Goal: Task Accomplishment & Management: Complete application form

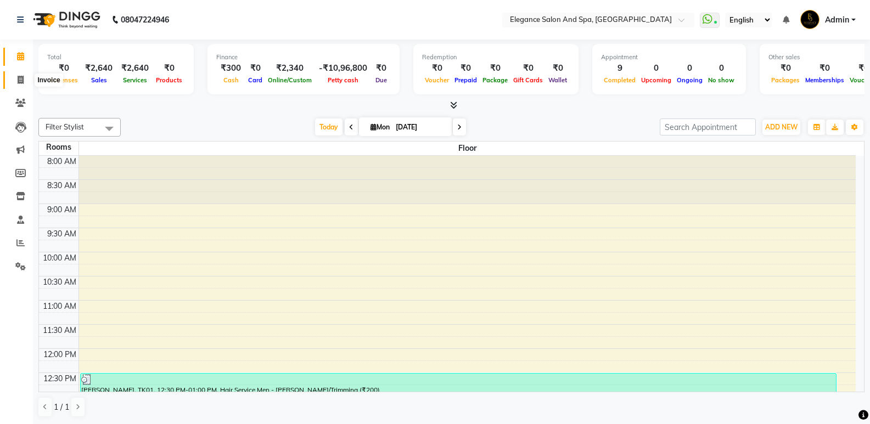
click at [12, 84] on span at bounding box center [20, 80] width 19 height 13
select select "5270"
select select "service"
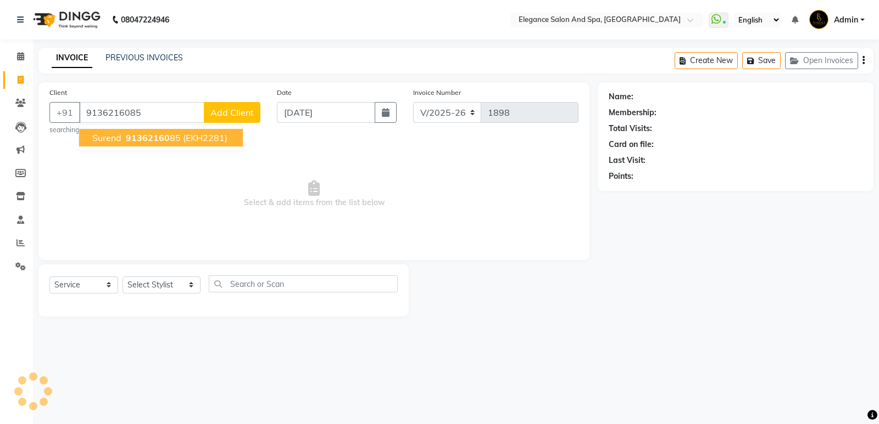
type input "9136216085"
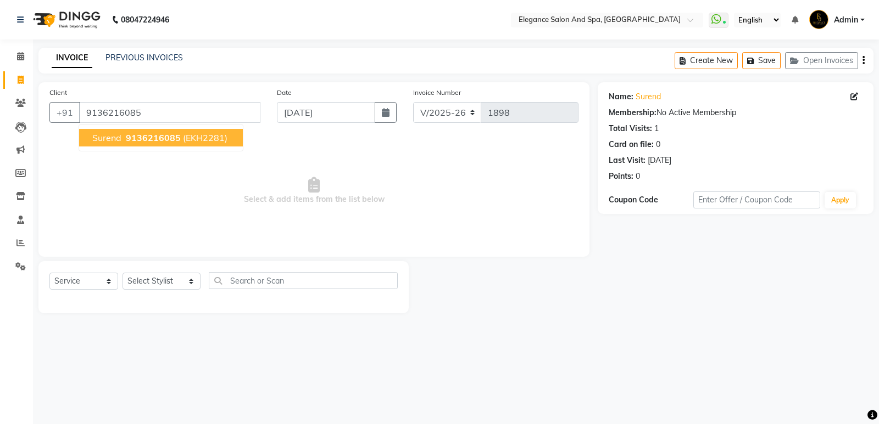
click at [113, 134] on span "surend" at bounding box center [106, 137] width 29 height 11
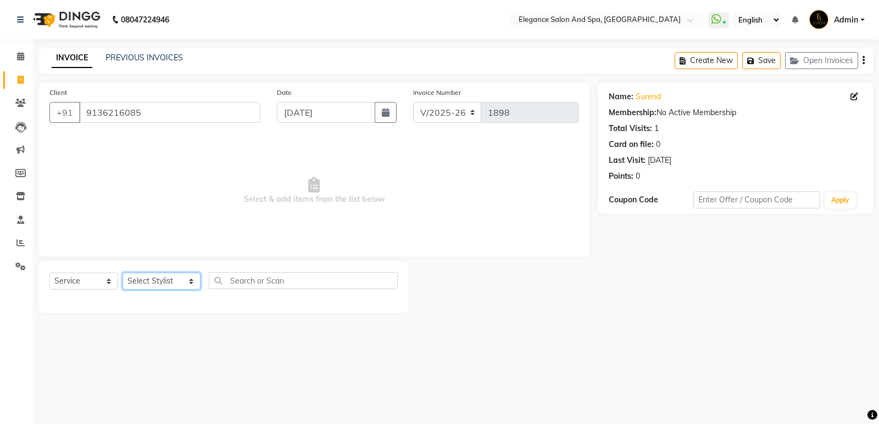
click at [174, 287] on select "Select Stylist [PERSON_NAME] [MEDICAL_DATA][PERSON_NAME] [PERSON_NAME] [PERSON_…" at bounding box center [161, 281] width 78 height 17
select select "88913"
click at [122, 273] on select "Select Stylist [PERSON_NAME] [MEDICAL_DATA][PERSON_NAME] [PERSON_NAME] [PERSON_…" at bounding box center [161, 281] width 78 height 17
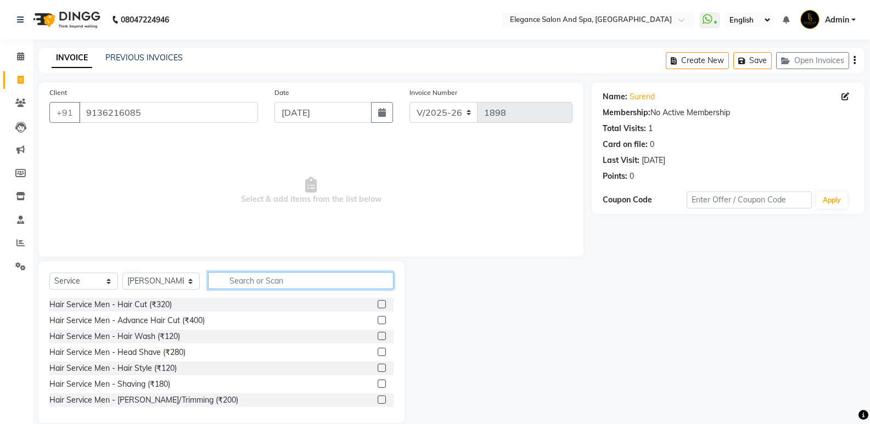
click at [249, 282] on input "text" at bounding box center [301, 280] width 186 height 17
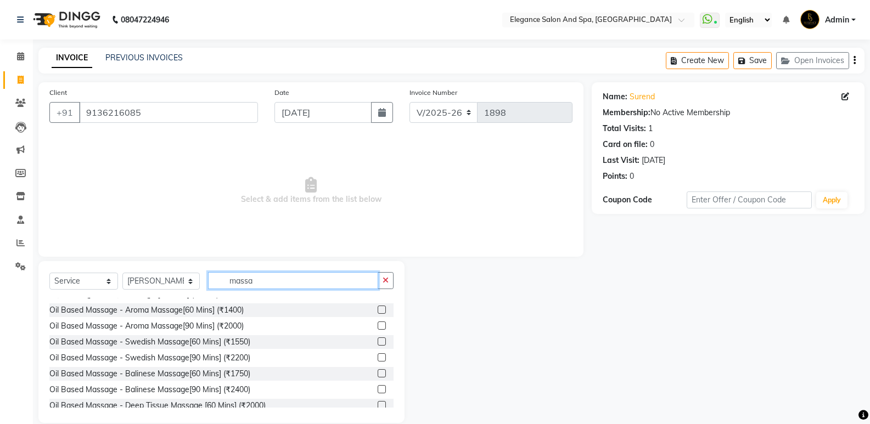
scroll to position [145, 0]
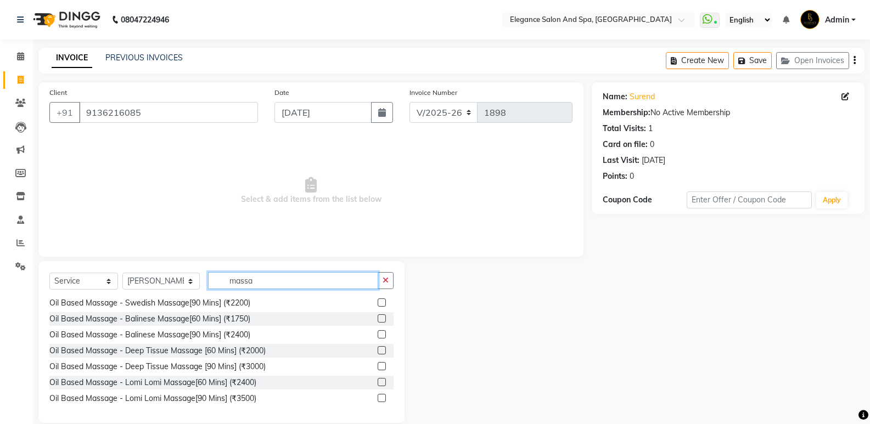
type input "massa"
click at [378, 351] on label at bounding box center [382, 350] width 8 height 8
click at [378, 351] on input "checkbox" at bounding box center [381, 351] width 7 height 7
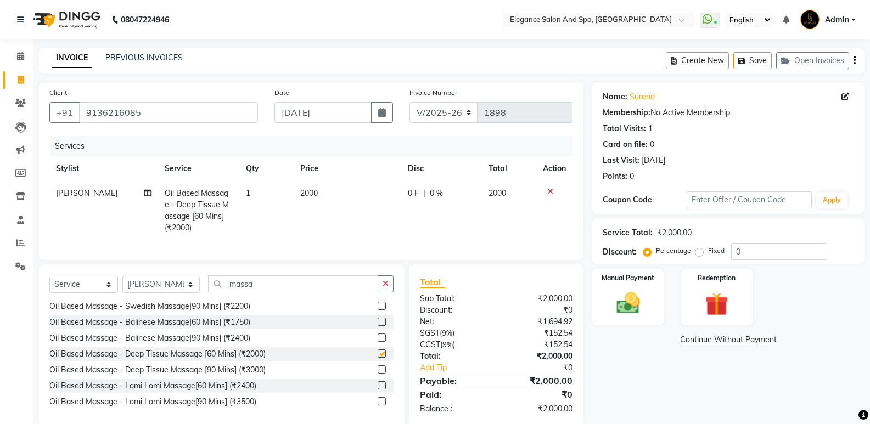
checkbox input "false"
click at [317, 188] on span "2000" at bounding box center [309, 193] width 18 height 10
select select "88913"
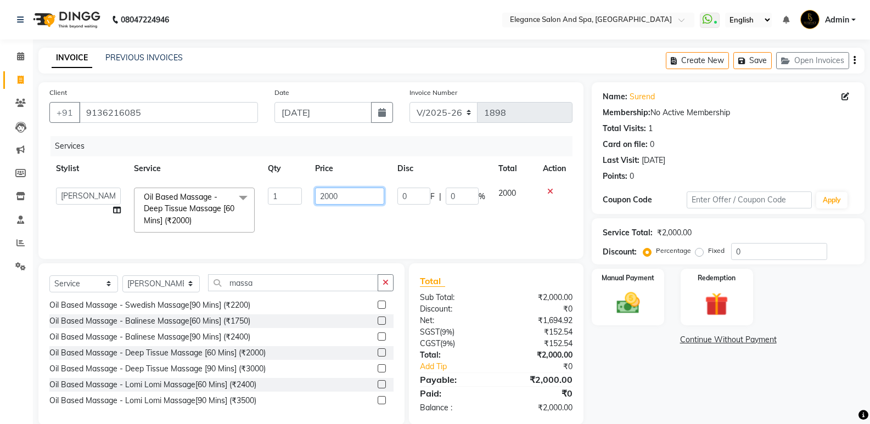
click at [338, 196] on input "2000" at bounding box center [349, 196] width 69 height 17
type input "2800"
click at [634, 308] on img at bounding box center [627, 303] width 39 height 28
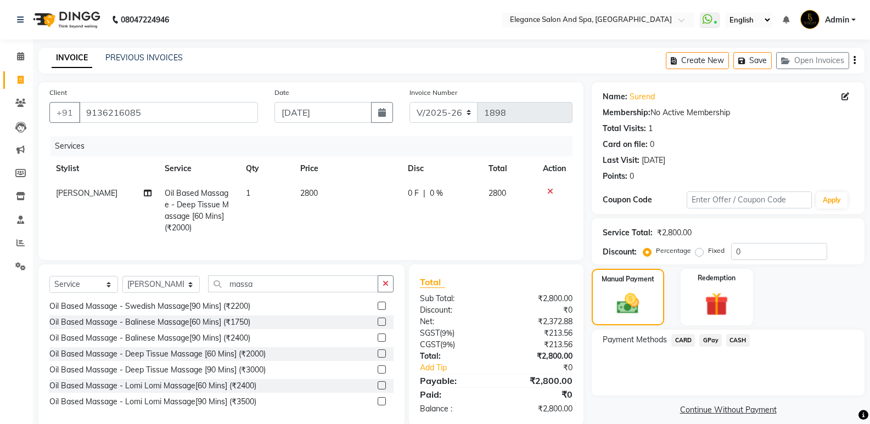
click at [735, 342] on span "CASH" at bounding box center [738, 340] width 24 height 13
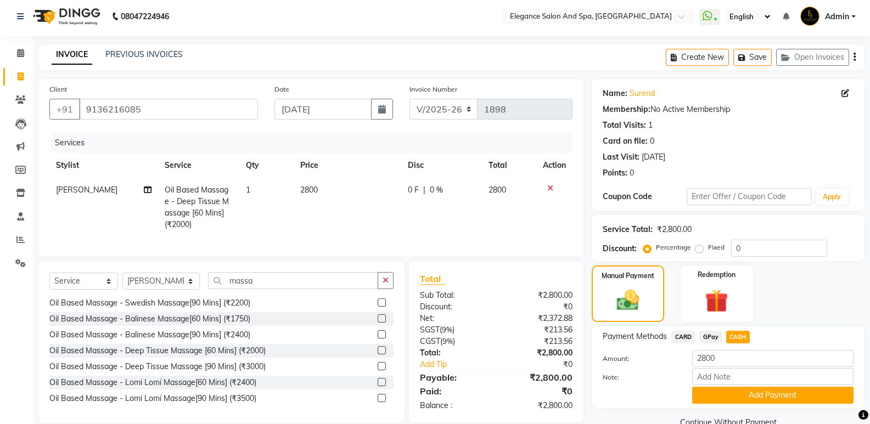
scroll to position [27, 0]
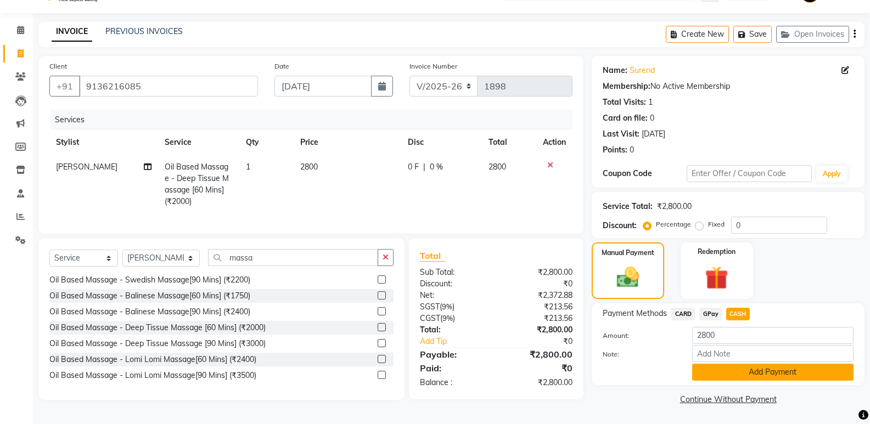
click at [748, 368] on button "Add Payment" at bounding box center [772, 372] width 161 height 17
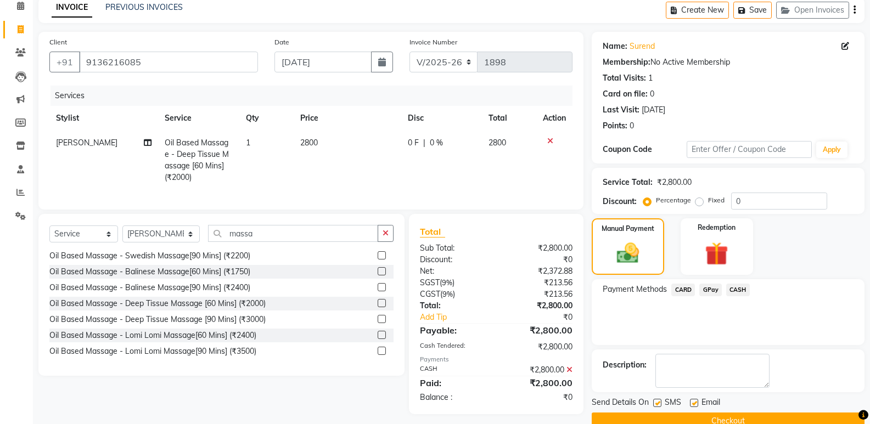
scroll to position [72, 0]
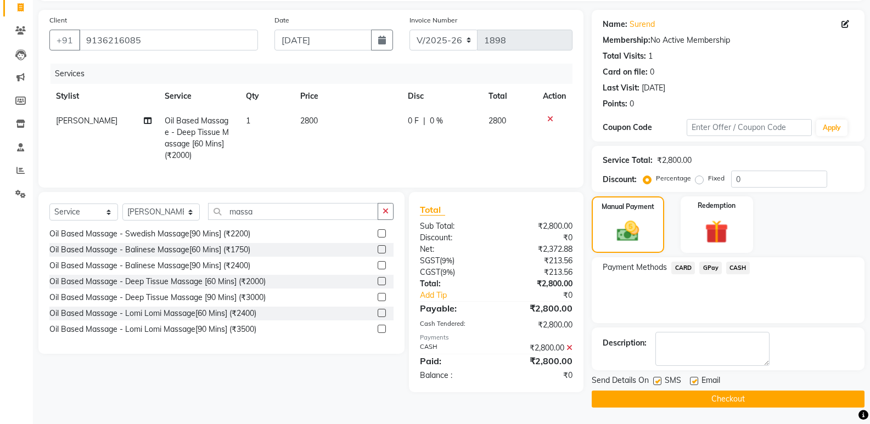
click at [741, 401] on button "Checkout" at bounding box center [728, 399] width 273 height 17
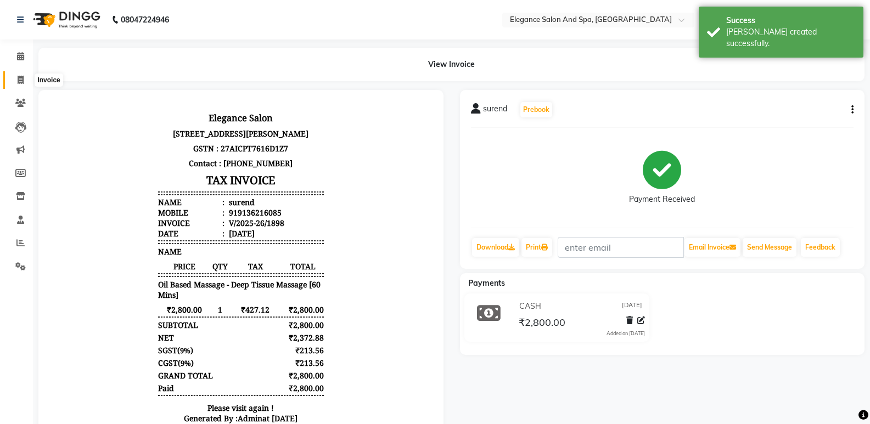
click at [16, 76] on span at bounding box center [20, 80] width 19 height 13
select select "5270"
select select "service"
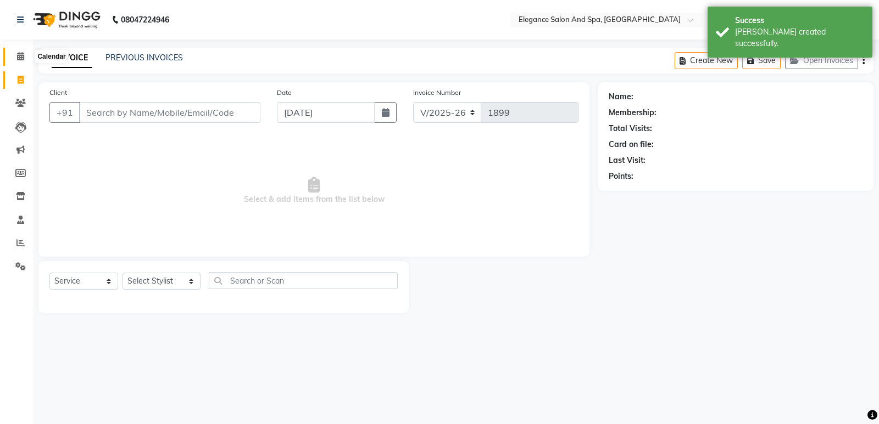
click at [15, 57] on span at bounding box center [20, 57] width 19 height 13
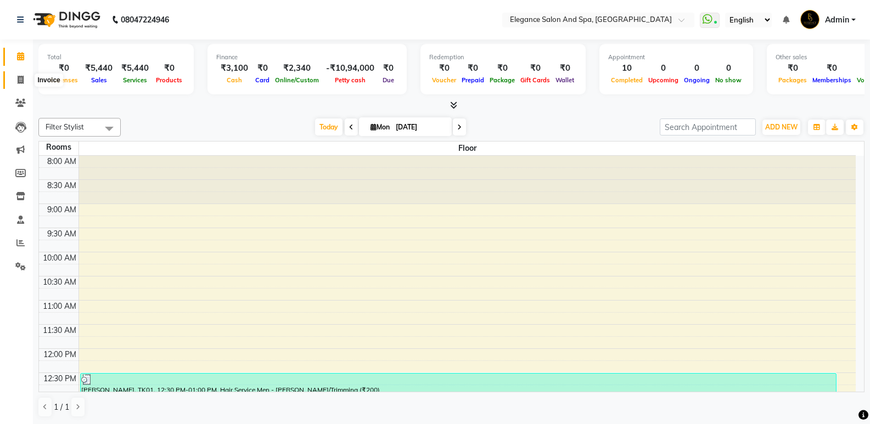
click at [14, 83] on span at bounding box center [20, 80] width 19 height 13
select select "service"
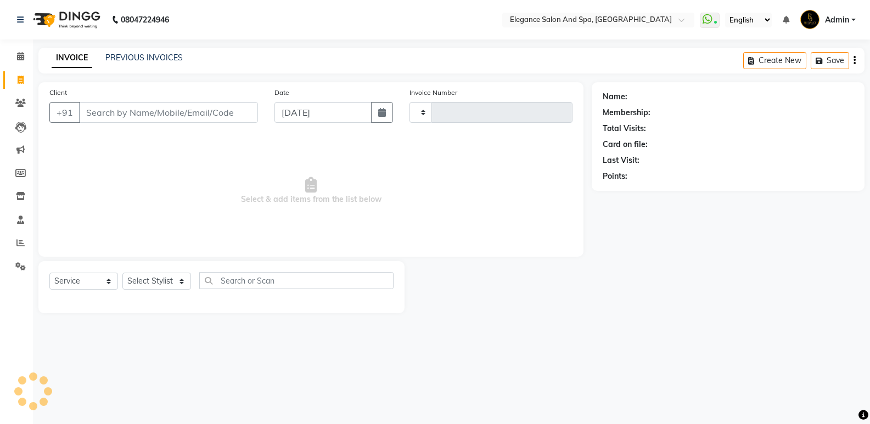
type input "1899"
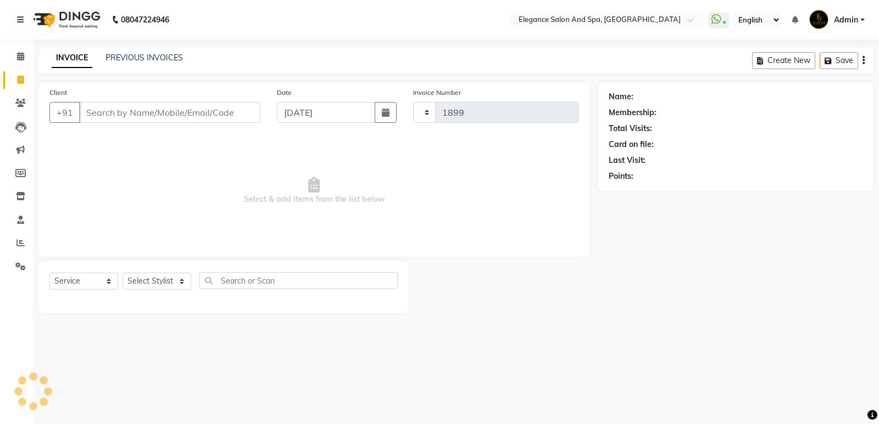
select select "5270"
click at [133, 53] on link "PREVIOUS INVOICES" at bounding box center [143, 58] width 77 height 10
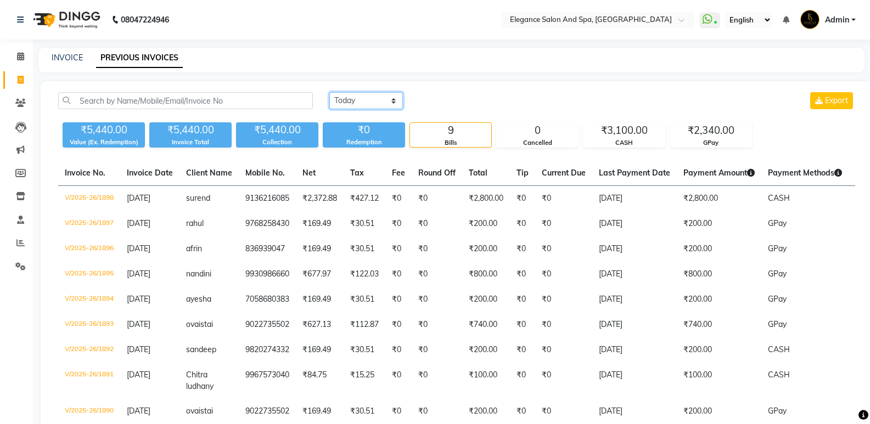
click at [386, 96] on select "[DATE] [DATE] Custom Range" at bounding box center [366, 100] width 74 height 17
click at [329, 92] on select "[DATE] [DATE] Custom Range" at bounding box center [366, 100] width 74 height 17
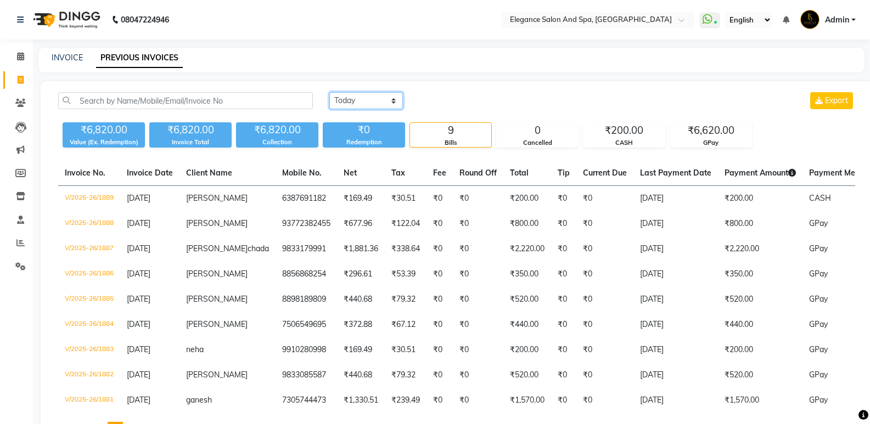
click at [375, 103] on select "[DATE] [DATE] Custom Range" at bounding box center [366, 100] width 74 height 17
select select "range"
click at [329, 92] on select "[DATE] [DATE] Custom Range" at bounding box center [366, 100] width 74 height 17
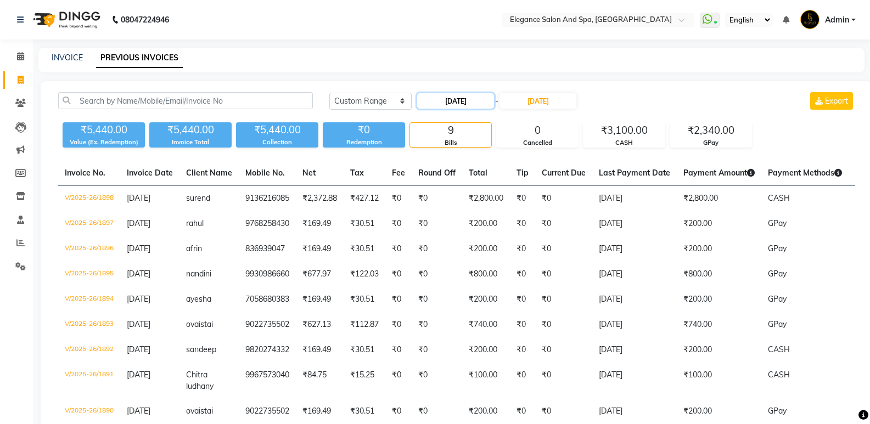
click at [435, 97] on input "[DATE]" at bounding box center [455, 100] width 77 height 15
select select "9"
select select "2025"
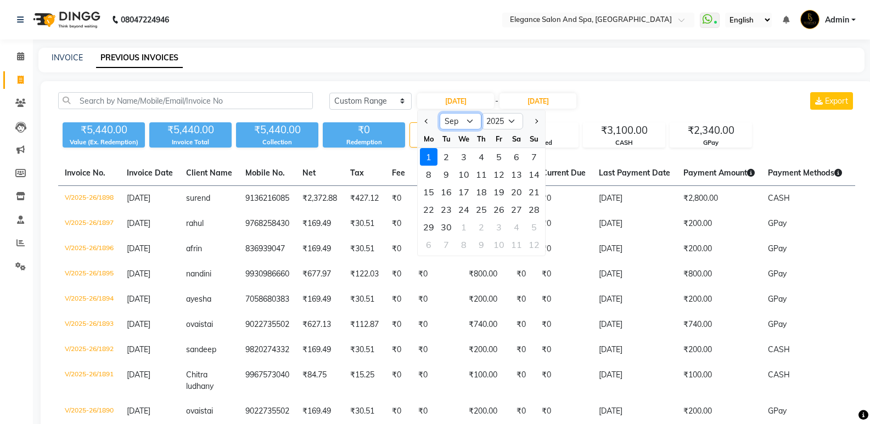
click at [454, 117] on select "Jan Feb Mar Apr May Jun [DATE] Aug Sep Oct Nov Dec" at bounding box center [461, 121] width 42 height 16
select select "8"
click at [440, 113] on select "Jan Feb Mar Apr May Jun [DATE] Aug Sep Oct Nov Dec" at bounding box center [461, 121] width 42 height 16
click at [533, 228] on div "31" at bounding box center [535, 228] width 18 height 18
type input "[DATE]"
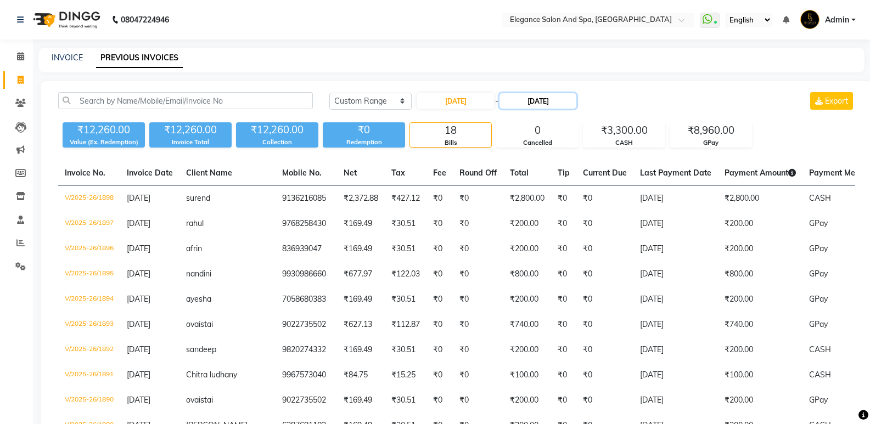
click at [549, 95] on input "[DATE]" at bounding box center [538, 100] width 77 height 15
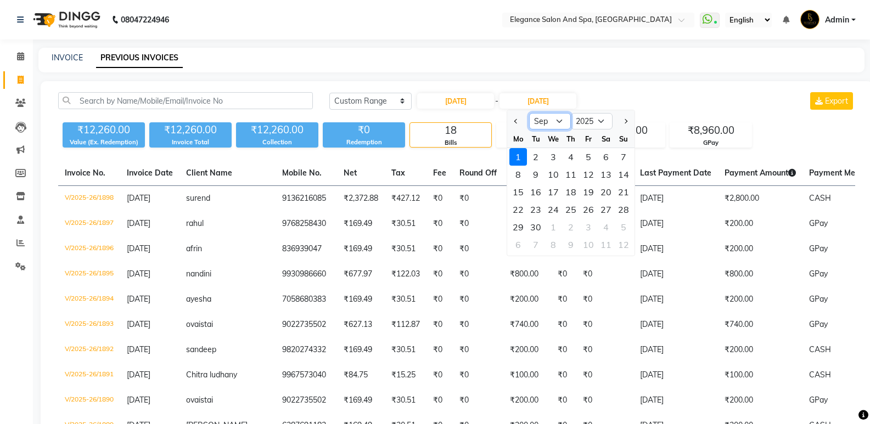
click at [550, 124] on select "Aug Sep Oct Nov Dec" at bounding box center [550, 121] width 42 height 16
select select "8"
click at [529, 113] on select "Aug Sep Oct Nov Dec" at bounding box center [550, 121] width 42 height 16
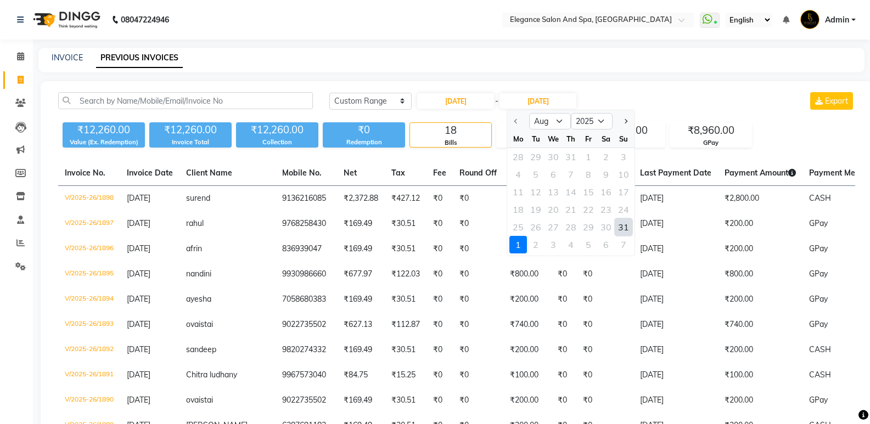
click at [623, 227] on div "31" at bounding box center [624, 228] width 18 height 18
type input "[DATE]"
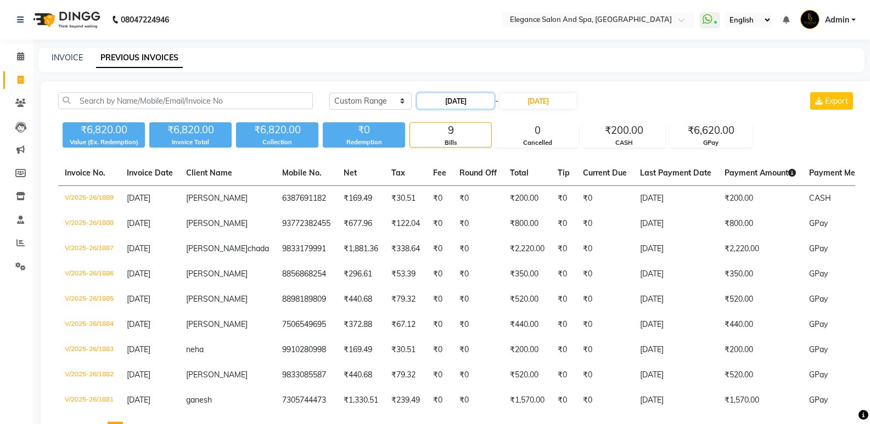
click at [485, 102] on input "[DATE]" at bounding box center [455, 100] width 77 height 15
select select "8"
select select "2025"
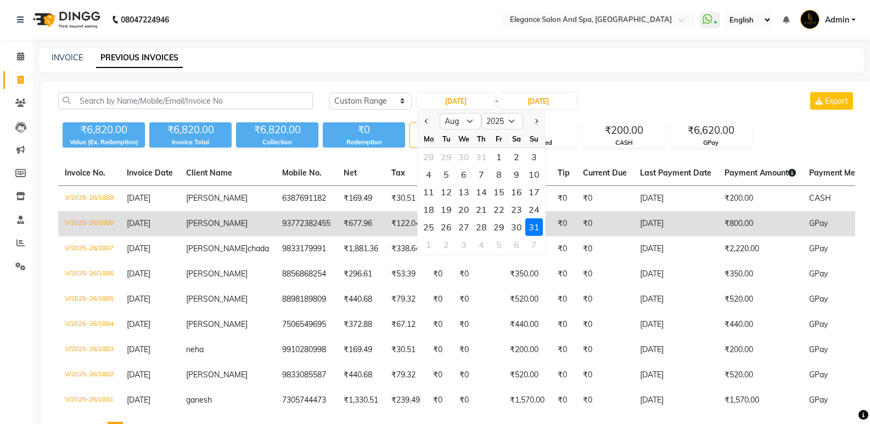
click at [512, 226] on div "30" at bounding box center [517, 228] width 18 height 18
type input "[DATE]"
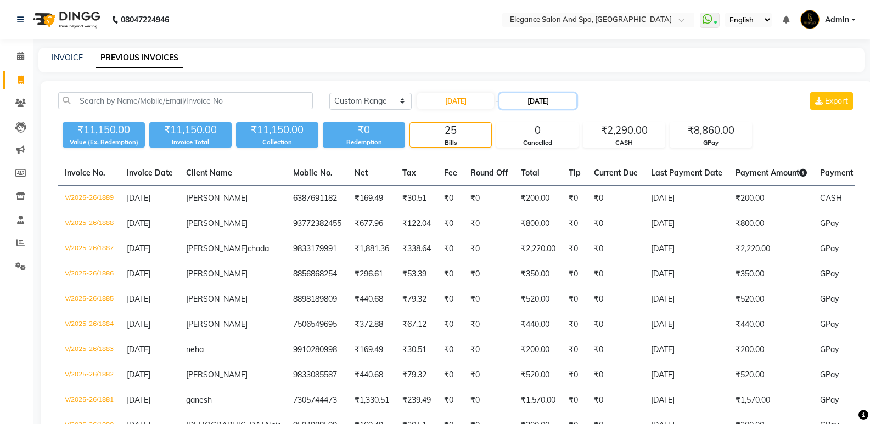
click at [558, 98] on input "[DATE]" at bounding box center [538, 100] width 77 height 15
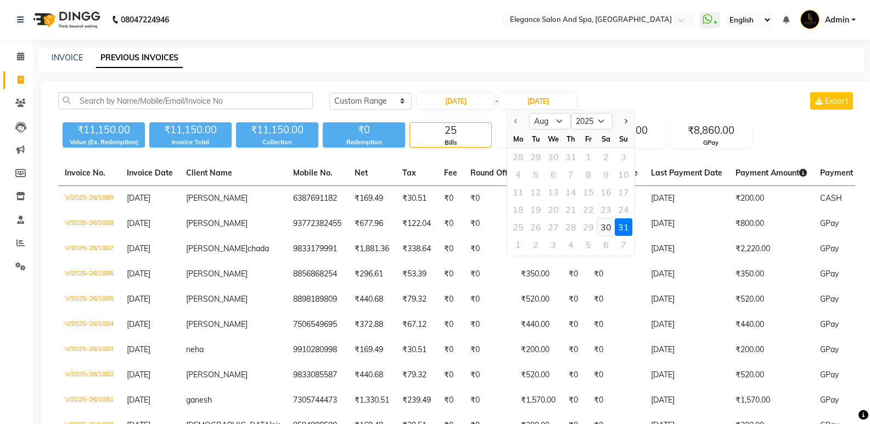
click at [605, 232] on div "30" at bounding box center [606, 228] width 18 height 18
type input "[DATE]"
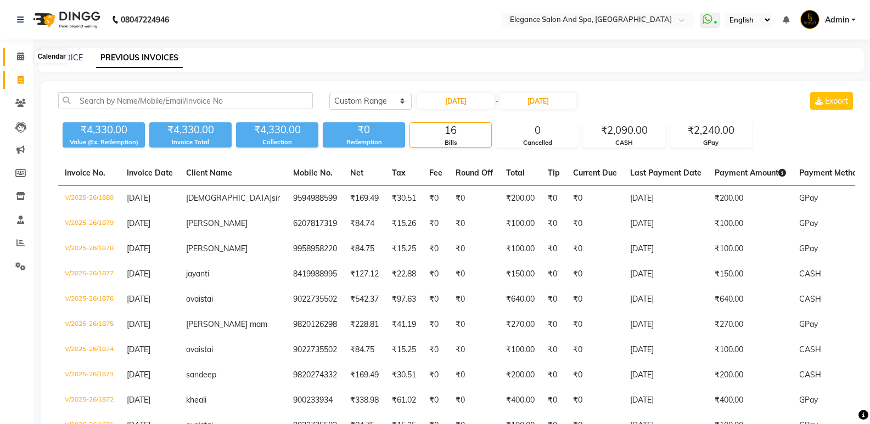
click at [15, 52] on span at bounding box center [20, 57] width 19 height 13
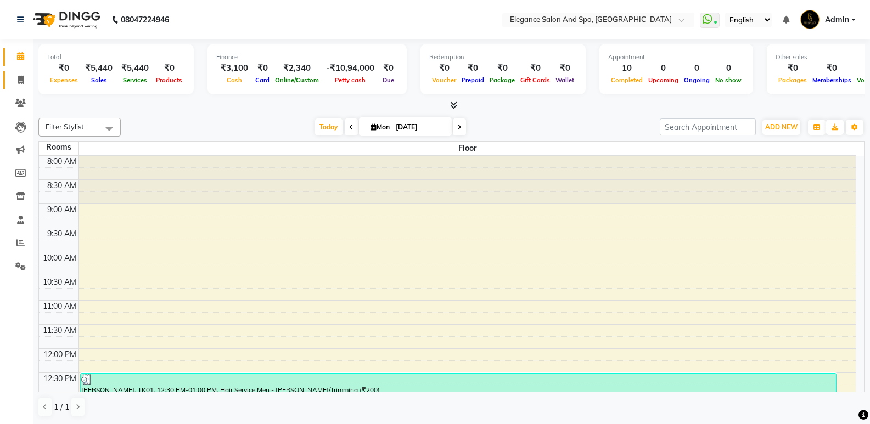
click at [20, 88] on link "Invoice" at bounding box center [16, 80] width 26 height 18
select select "5270"
select select "service"
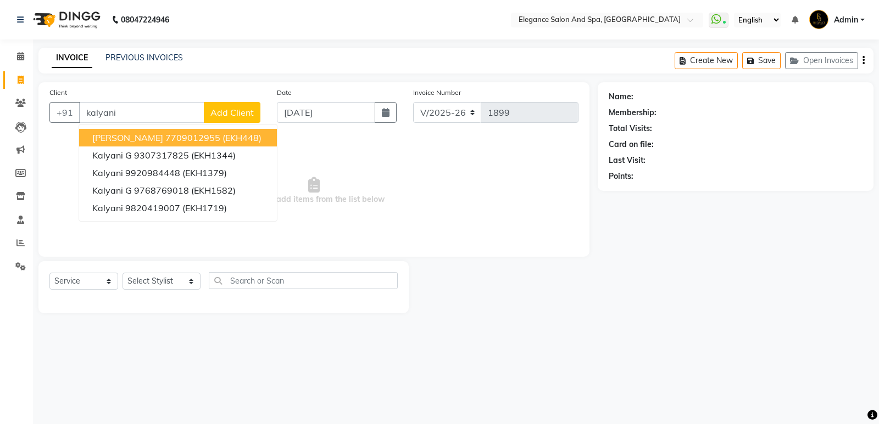
click at [131, 136] on span "[PERSON_NAME]" at bounding box center [127, 137] width 71 height 11
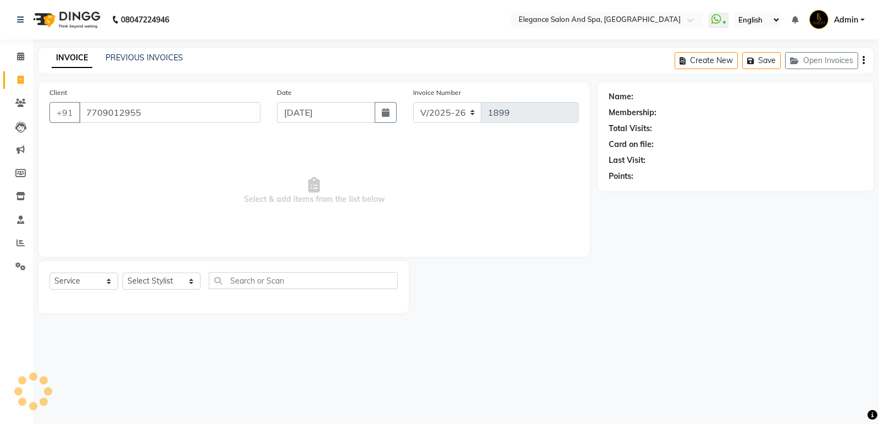
type input "7709012955"
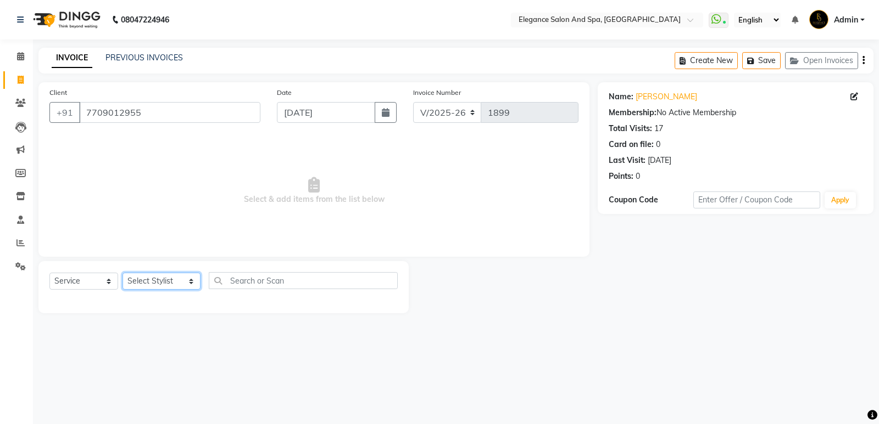
click at [183, 283] on select "Select Stylist [PERSON_NAME] [MEDICAL_DATA][PERSON_NAME] [PERSON_NAME] [PERSON_…" at bounding box center [161, 281] width 78 height 17
select select "88913"
click at [122, 273] on select "Select Stylist [PERSON_NAME] [MEDICAL_DATA][PERSON_NAME] [PERSON_NAME] [PERSON_…" at bounding box center [161, 281] width 78 height 17
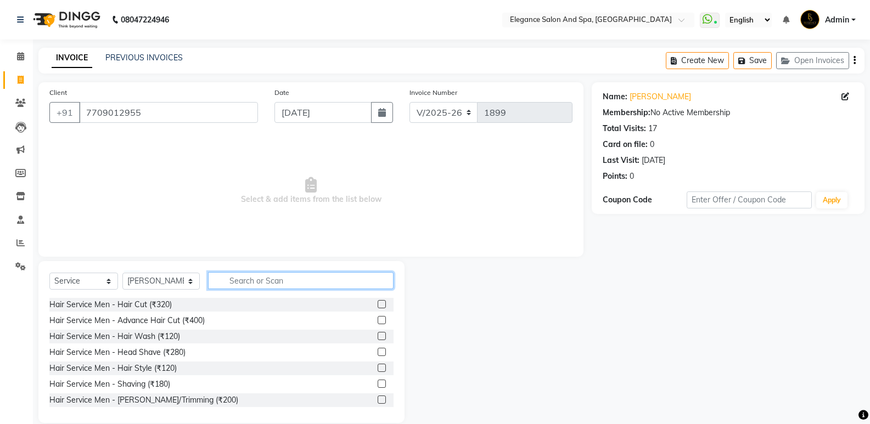
click at [233, 279] on input "text" at bounding box center [301, 280] width 186 height 17
type input "y"
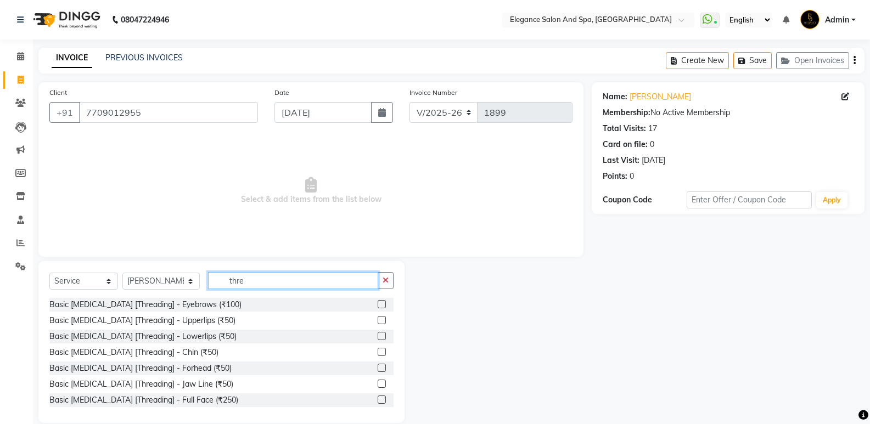
type input "thre"
click at [378, 305] on label at bounding box center [382, 304] width 8 height 8
click at [378, 305] on input "checkbox" at bounding box center [381, 304] width 7 height 7
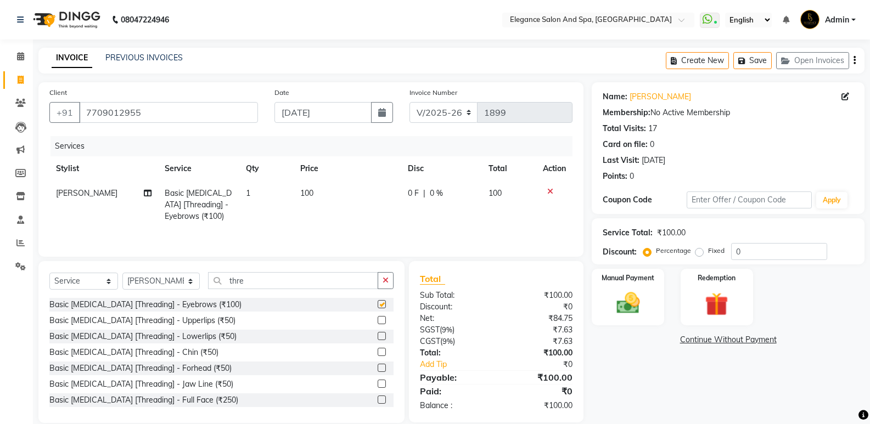
checkbox input "false"
click at [378, 316] on label at bounding box center [382, 320] width 8 height 8
click at [378, 317] on input "checkbox" at bounding box center [381, 320] width 7 height 7
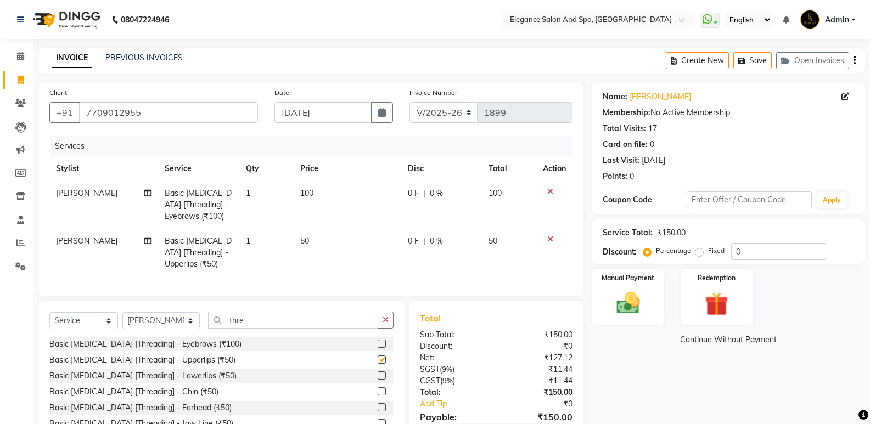
checkbox input "false"
click at [549, 238] on icon at bounding box center [550, 240] width 6 height 8
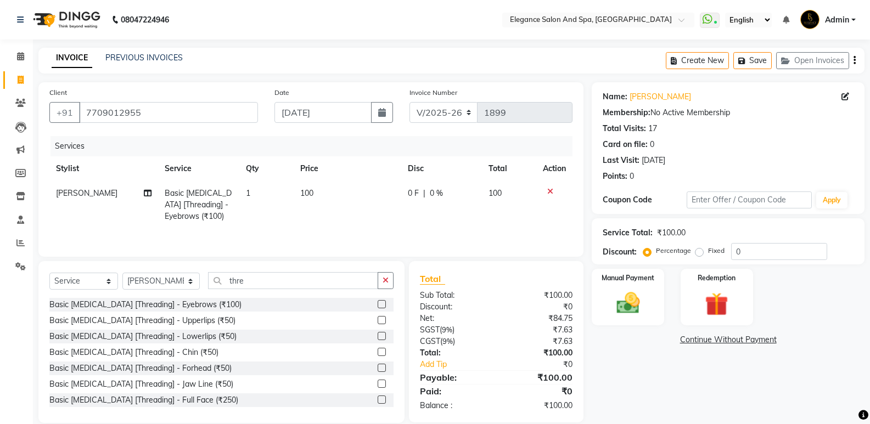
scroll to position [2, 0]
click at [389, 281] on icon "button" at bounding box center [386, 281] width 6 height 8
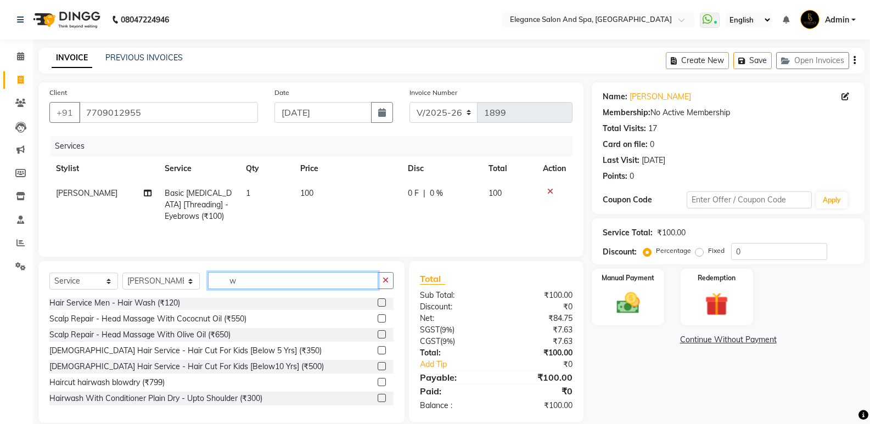
scroll to position [0, 0]
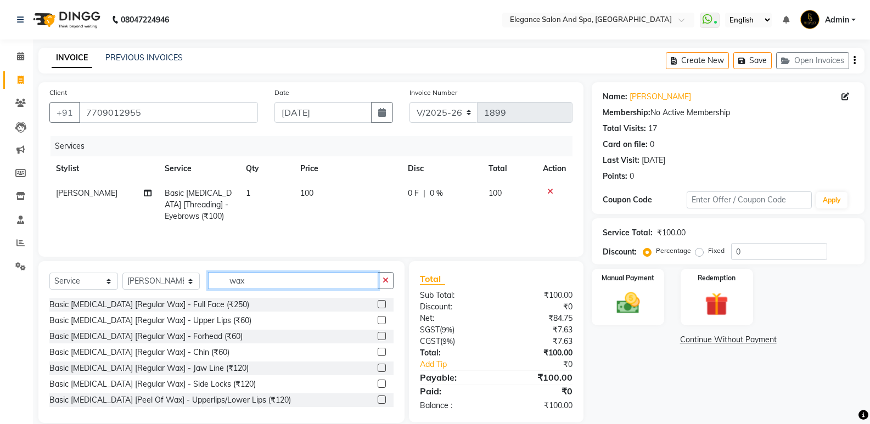
type input "wax"
click at [378, 321] on label at bounding box center [382, 320] width 8 height 8
click at [378, 321] on input "checkbox" at bounding box center [381, 320] width 7 height 7
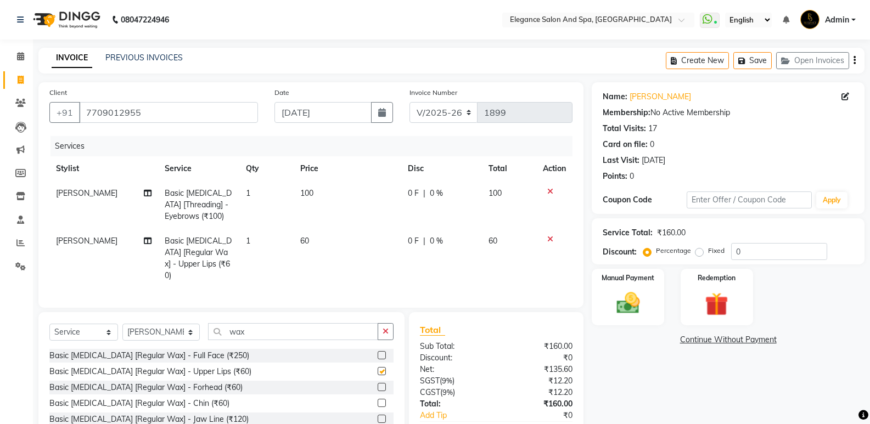
checkbox input "false"
click at [551, 243] on icon at bounding box center [550, 240] width 6 height 8
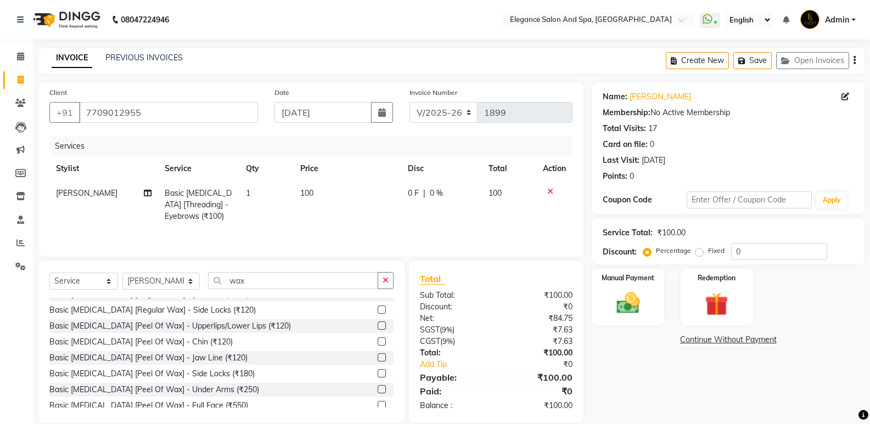
scroll to position [55, 0]
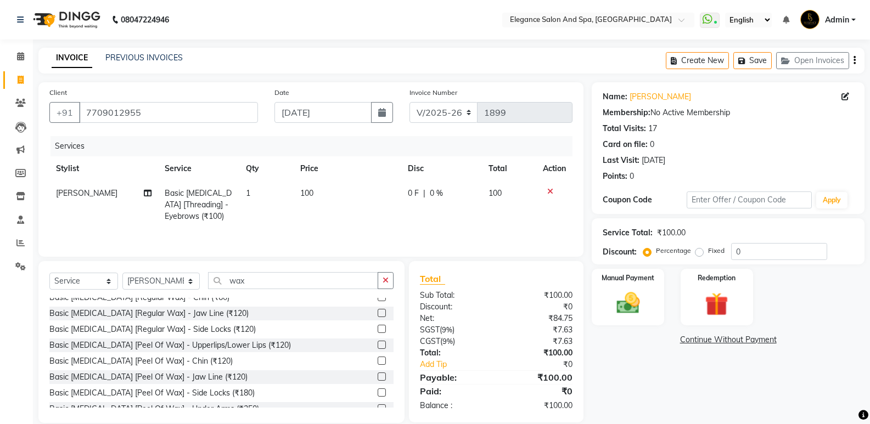
click at [378, 344] on label at bounding box center [382, 345] width 8 height 8
click at [378, 344] on input "checkbox" at bounding box center [381, 345] width 7 height 7
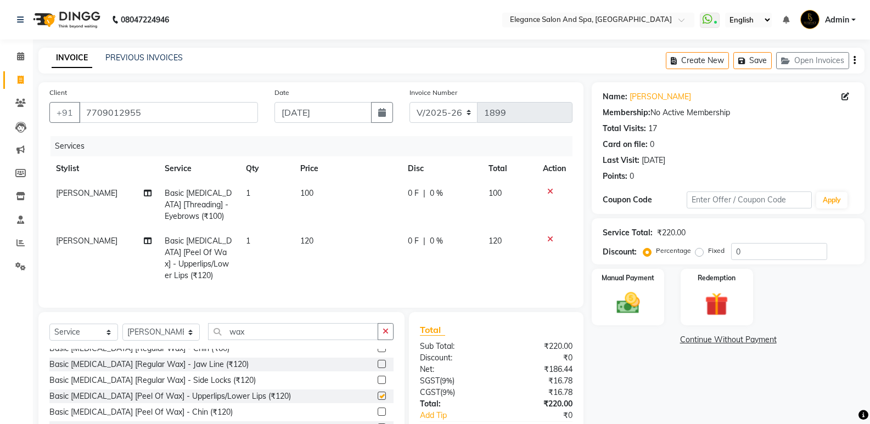
checkbox input "false"
click at [627, 309] on img at bounding box center [627, 303] width 39 height 28
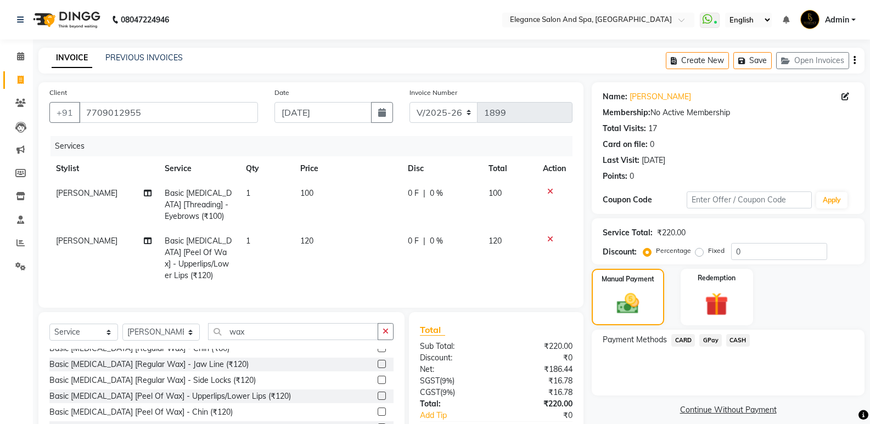
click at [708, 344] on span "GPay" at bounding box center [711, 340] width 23 height 13
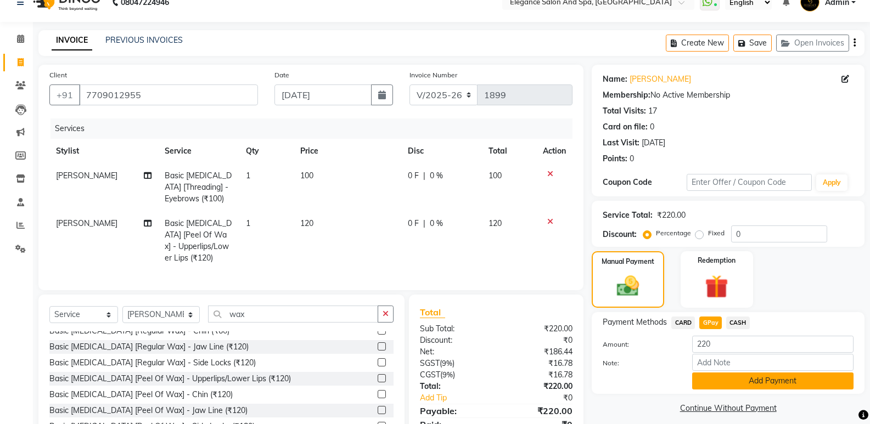
scroll to position [75, 0]
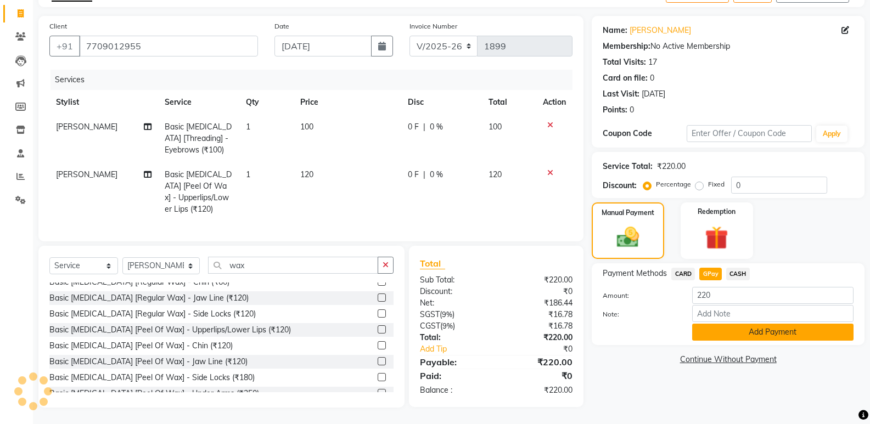
click at [722, 331] on button "Add Payment" at bounding box center [772, 332] width 161 height 17
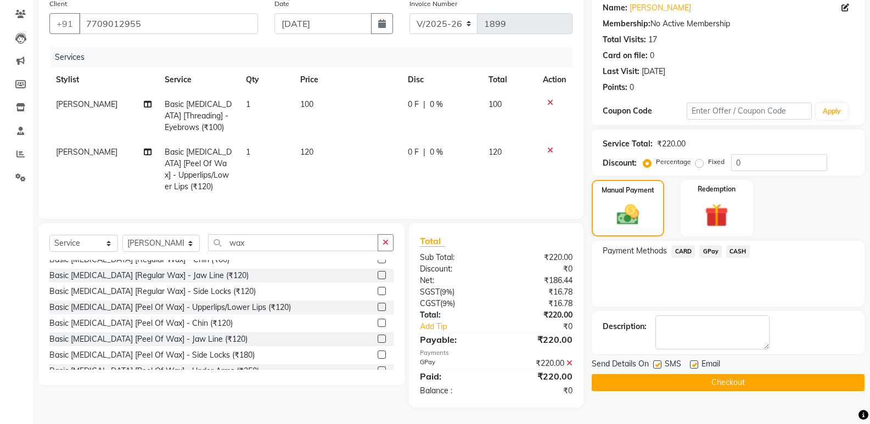
scroll to position [97, 0]
click at [744, 374] on button "Checkout" at bounding box center [728, 382] width 273 height 17
click at [744, 374] on div "Checkout" at bounding box center [728, 382] width 273 height 17
